Goal: Transaction & Acquisition: Purchase product/service

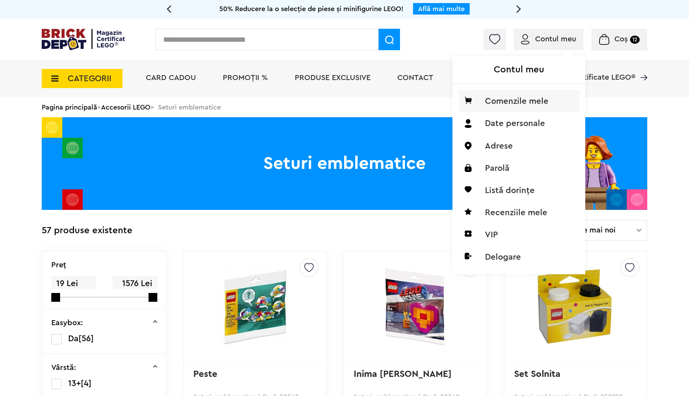
click at [520, 104] on li "Comenzile mele" at bounding box center [519, 101] width 121 height 22
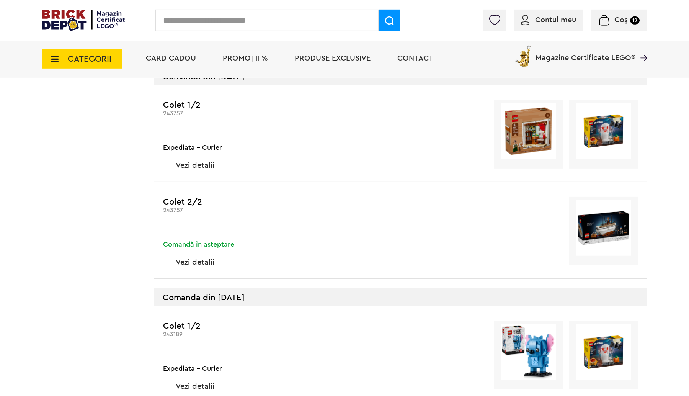
scroll to position [482, 0]
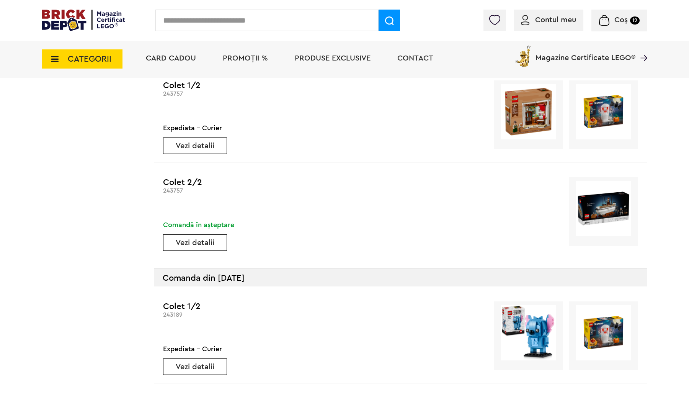
click at [207, 240] on link "Vezi detalii" at bounding box center [194, 243] width 63 height 8
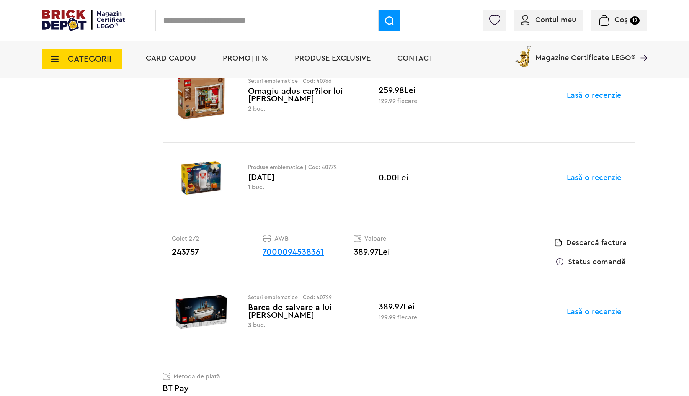
scroll to position [362, 0]
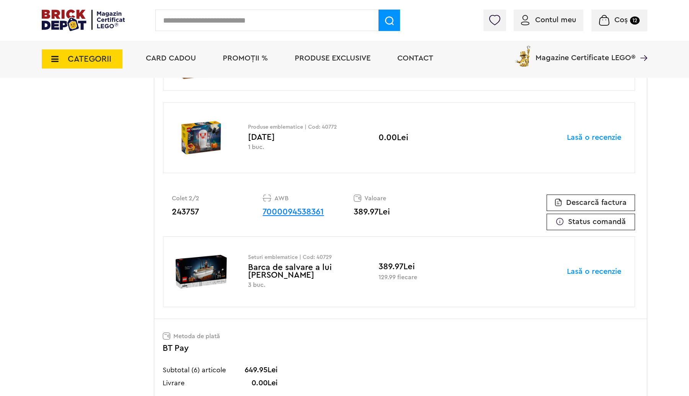
click at [593, 199] on span "Descarcă factura" at bounding box center [596, 203] width 60 height 8
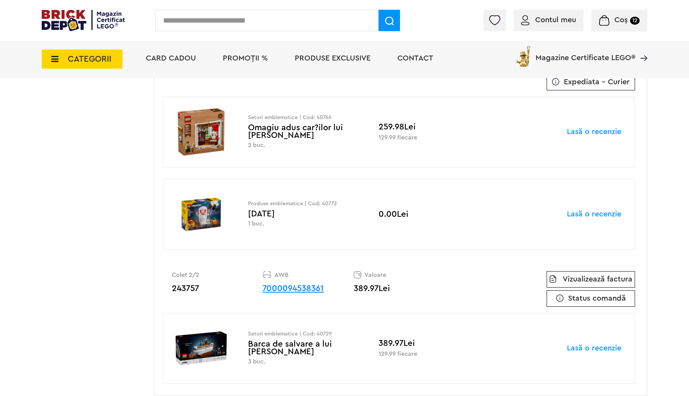
scroll to position [362, 0]
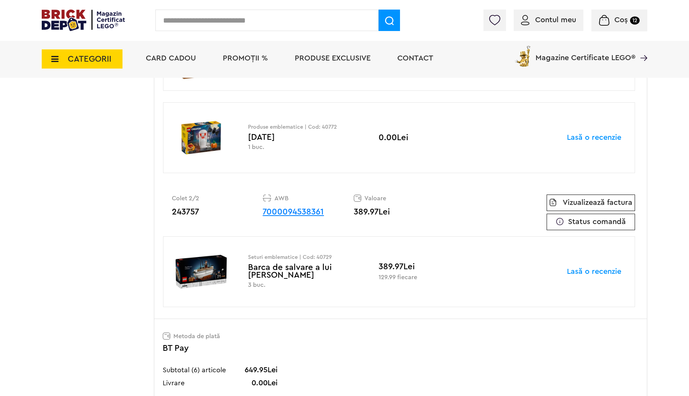
click at [604, 199] on link "Vizualizează factura" at bounding box center [598, 203] width 70 height 8
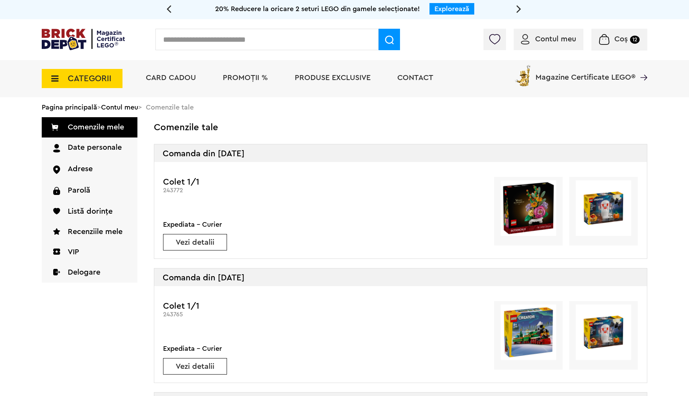
click at [626, 38] on span "Coș" at bounding box center [620, 39] width 13 height 8
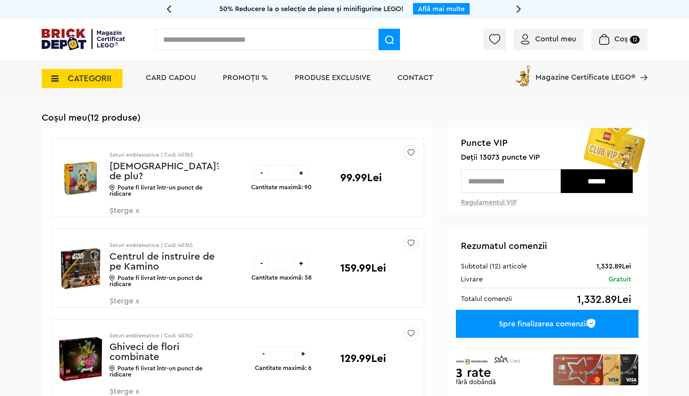
click at [239, 76] on span "PROMOȚII %" at bounding box center [245, 78] width 45 height 8
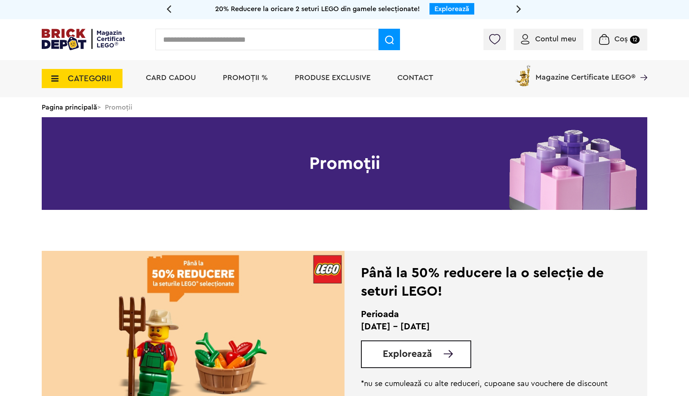
click at [429, 349] on span "Explorează" at bounding box center [407, 354] width 49 height 10
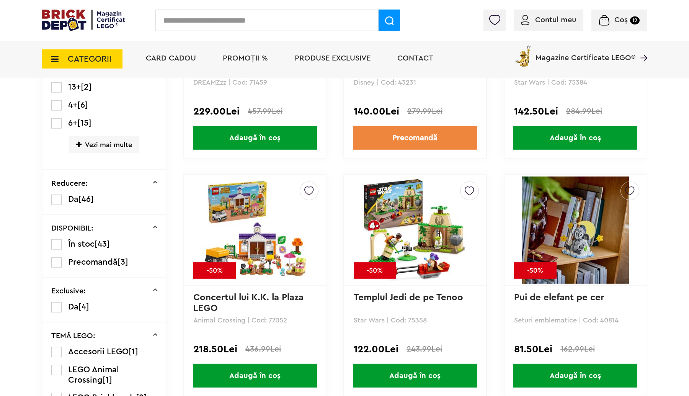
scroll to position [432, 0]
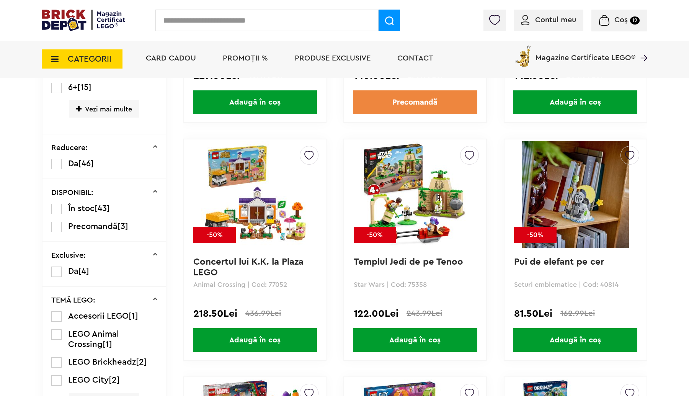
click at [586, 338] on span "Adaugă în coș" at bounding box center [575, 340] width 124 height 24
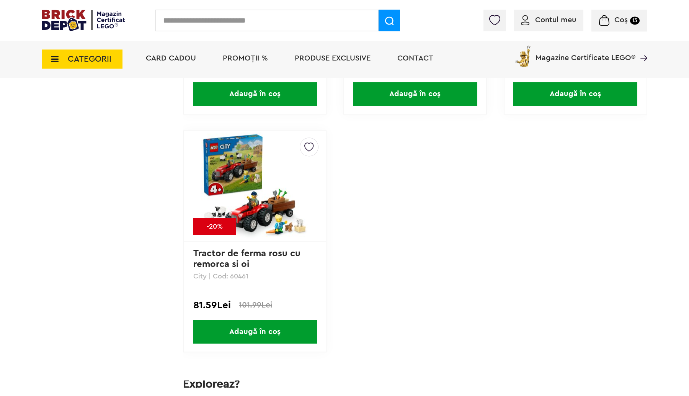
scroll to position [3888, 0]
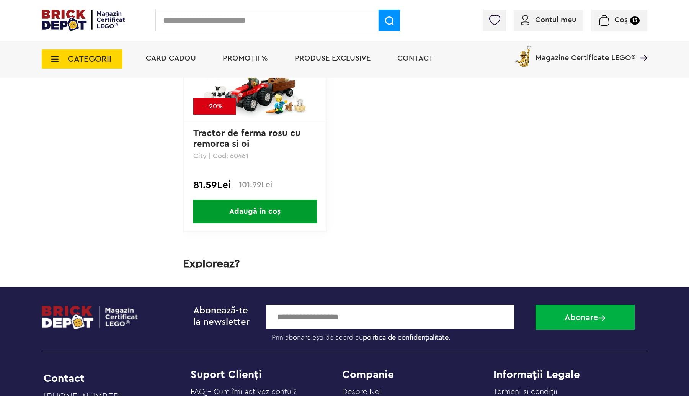
click at [625, 20] on span "Coș" at bounding box center [620, 20] width 13 height 8
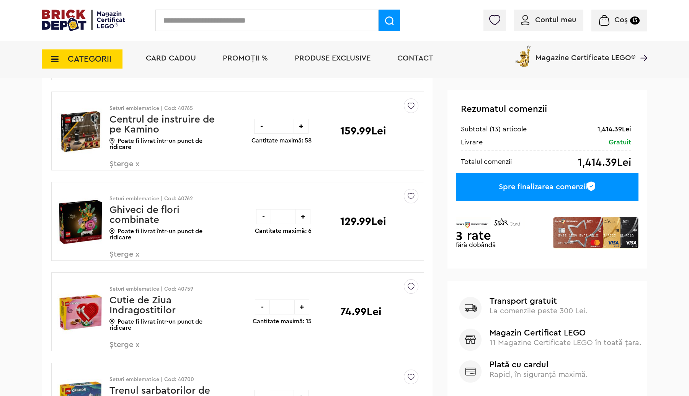
scroll to position [121, 0]
